Goal: Task Accomplishment & Management: Complete application form

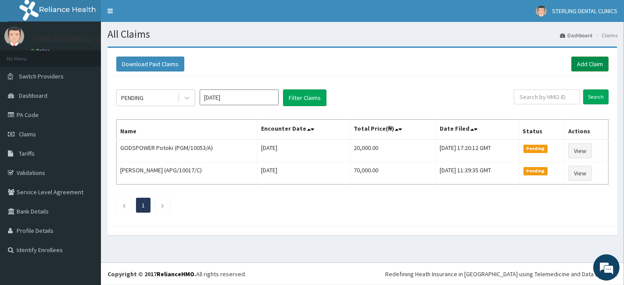
click at [579, 65] on link "Add Claim" at bounding box center [589, 64] width 37 height 15
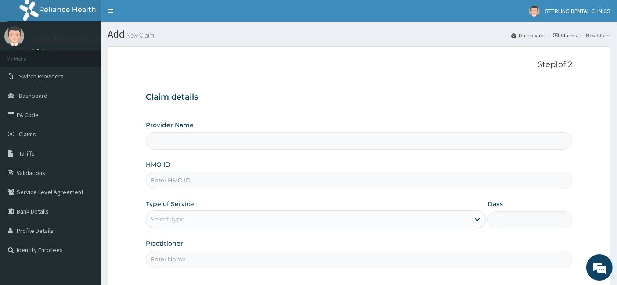
click at [209, 180] on input "HMO ID" at bounding box center [359, 180] width 427 height 17
paste input "APG/10037/A"
type input "APG/10037/A"
type input "STERLING DENTAL CLINIC Woji"
type input "APG/10037/A"
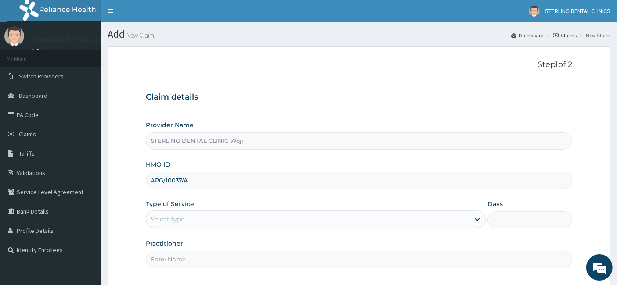
click at [284, 163] on div "HMO ID APG/10037/A" at bounding box center [359, 174] width 427 height 29
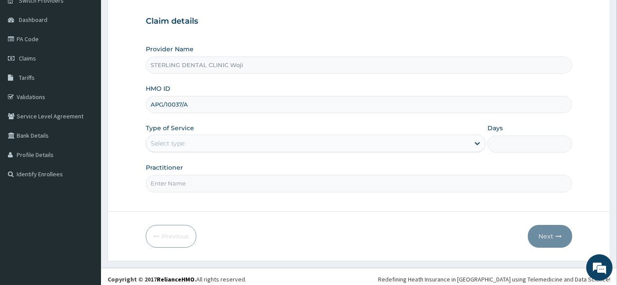
scroll to position [80, 0]
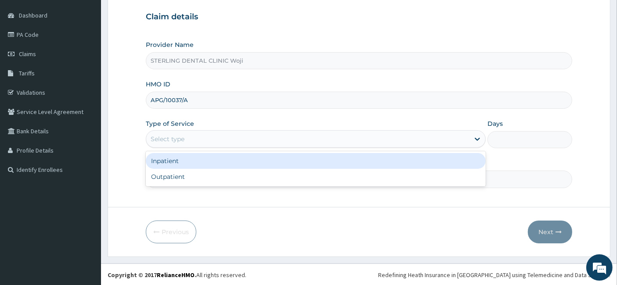
click at [283, 146] on div "Select type" at bounding box center [316, 139] width 340 height 18
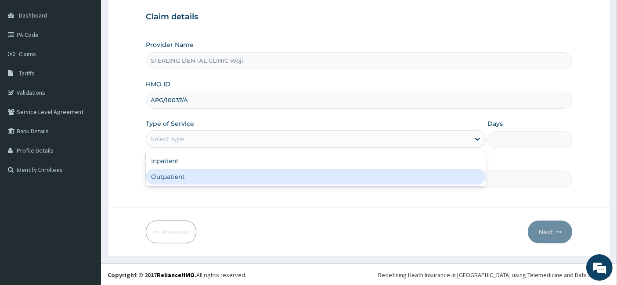
click at [247, 179] on div "Outpatient" at bounding box center [316, 177] width 340 height 16
type input "1"
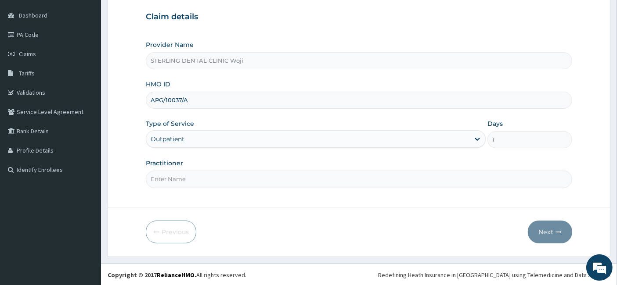
click at [247, 179] on input "Practitioner" at bounding box center [359, 179] width 427 height 17
type input "dr ben"
click at [549, 231] on button "Next" at bounding box center [549, 232] width 44 height 23
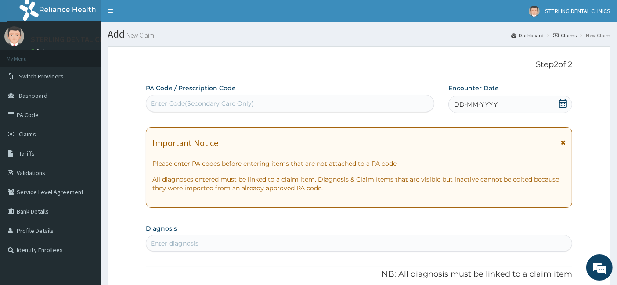
click at [251, 105] on div "Enter Code(Secondary Care Only)" at bounding box center [202, 103] width 103 height 9
paste input "PA/7F73FE"
type input "PA/7F73FE"
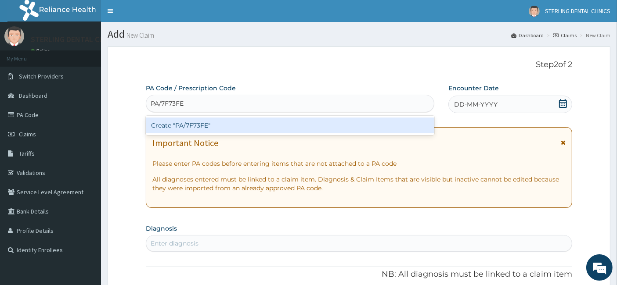
click at [237, 121] on div "Create "PA/7F73FE"" at bounding box center [290, 126] width 289 height 16
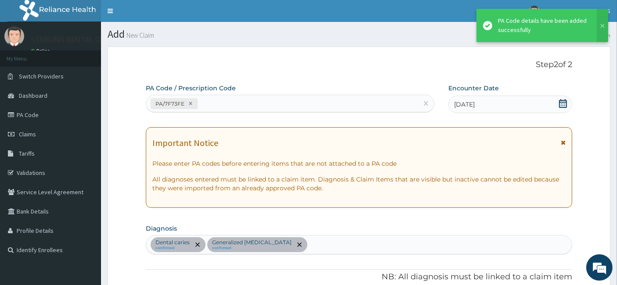
scroll to position [251, 0]
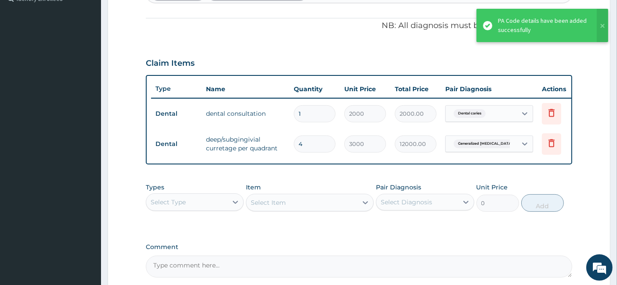
click at [483, 244] on div "PA Code / Prescription Code PA/7F73FE Encounter Date 12-09-2025 Important Notic…" at bounding box center [359, 54] width 427 height 445
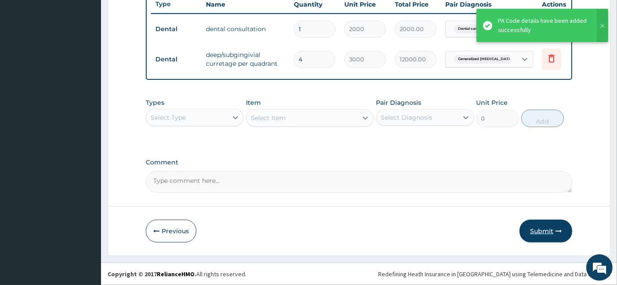
click at [547, 233] on button "Submit" at bounding box center [545, 231] width 53 height 23
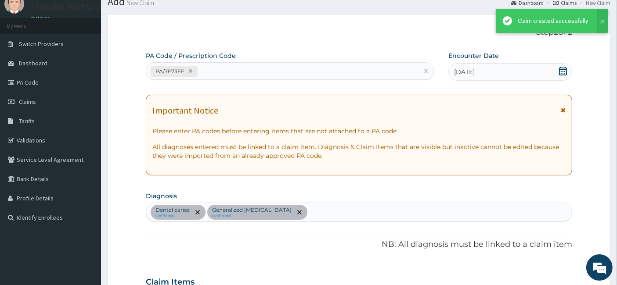
scroll to position [341, 0]
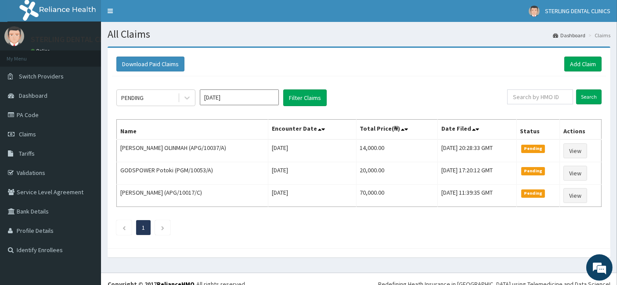
click at [348, 221] on ul "1" at bounding box center [358, 227] width 485 height 15
click at [367, 71] on div "Download Paid Claims Add Claim" at bounding box center [358, 64] width 485 height 15
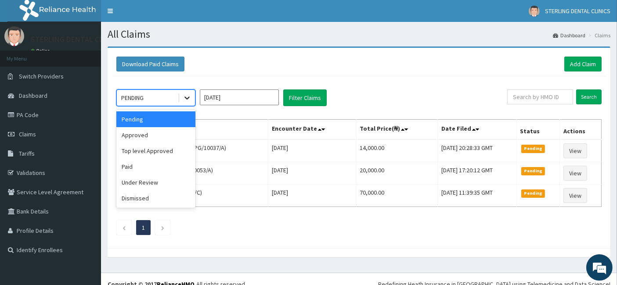
click at [185, 97] on icon at bounding box center [186, 98] width 5 height 3
click at [154, 154] on div "Top level Approved" at bounding box center [155, 151] width 79 height 16
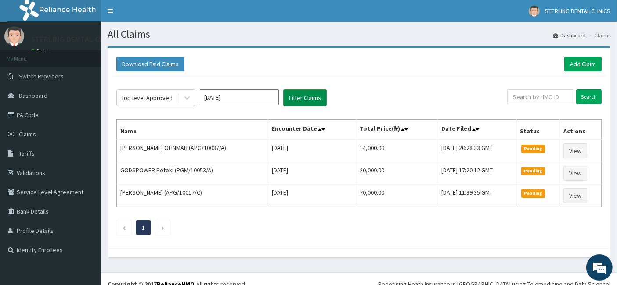
click at [303, 97] on button "Filter Claims" at bounding box center [304, 98] width 43 height 17
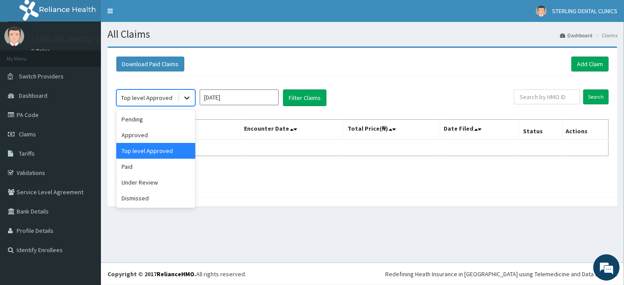
click at [190, 96] on icon at bounding box center [187, 97] width 9 height 9
click at [152, 133] on div "Approved" at bounding box center [155, 135] width 79 height 16
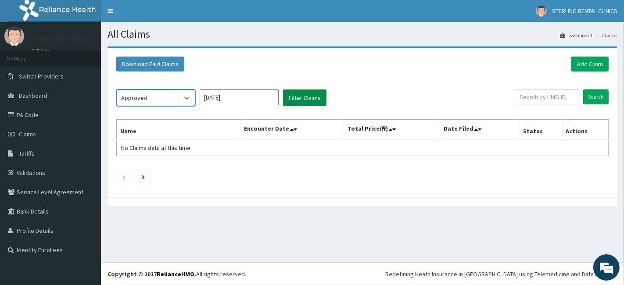
click at [296, 97] on button "Filter Claims" at bounding box center [304, 98] width 43 height 17
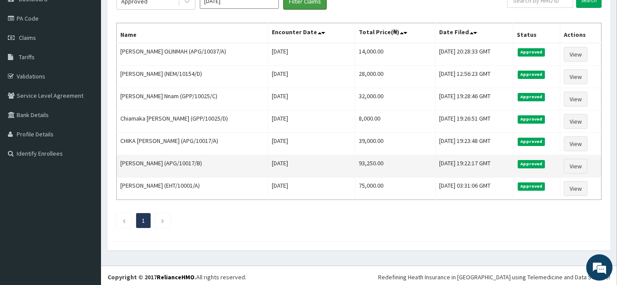
scroll to position [47, 0]
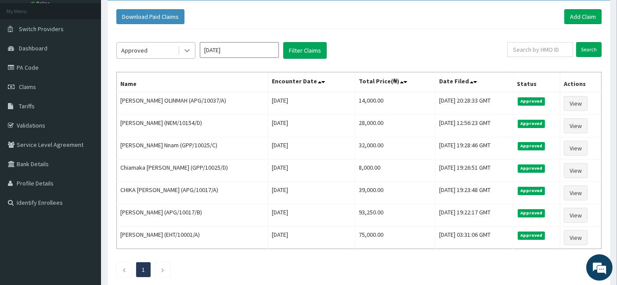
click at [188, 50] on icon at bounding box center [186, 51] width 5 height 3
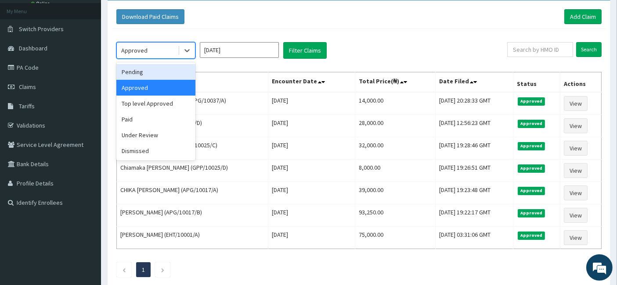
click at [156, 72] on div "Pending" at bounding box center [155, 72] width 79 height 16
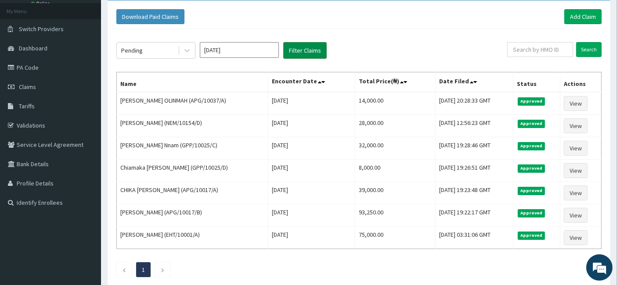
click at [297, 48] on button "Filter Claims" at bounding box center [304, 50] width 43 height 17
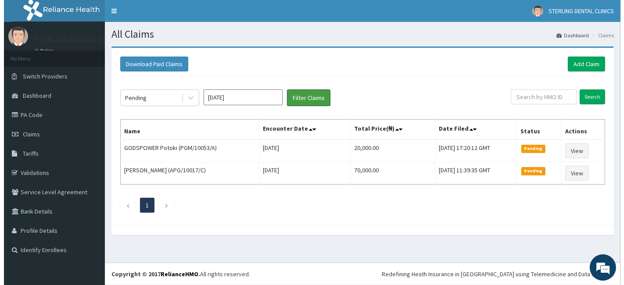
scroll to position [0, 0]
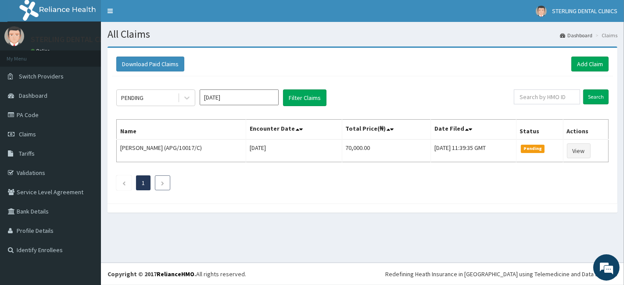
click at [164, 181] on icon "Next page" at bounding box center [163, 183] width 4 height 5
click at [164, 182] on icon "Next page" at bounding box center [163, 183] width 4 height 5
click at [167, 183] on li at bounding box center [162, 183] width 15 height 15
click at [301, 194] on div "PENDING [DATE] Filter Claims Search Name Encounter Date Total Price(₦) Date Fil…" at bounding box center [362, 137] width 501 height 123
